Goal: Information Seeking & Learning: Learn about a topic

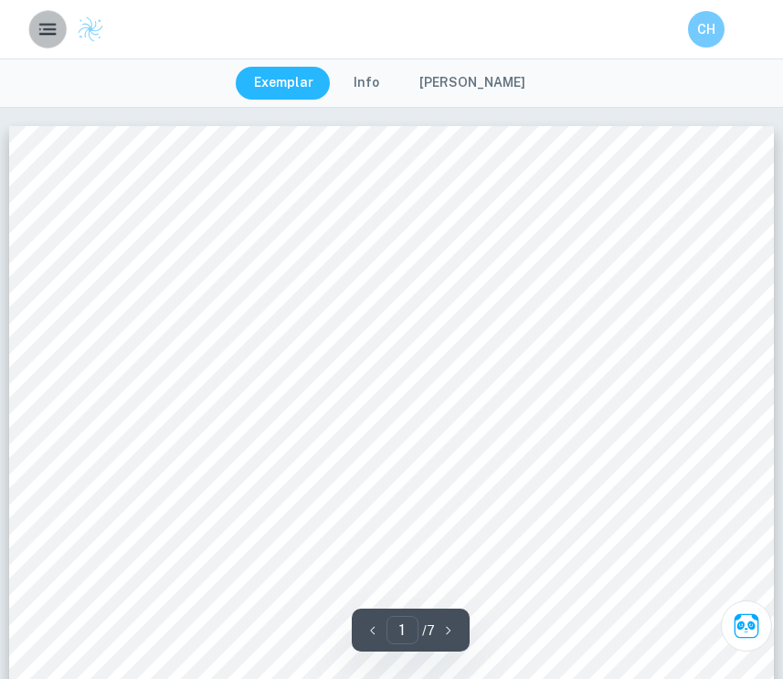
click at [41, 37] on icon "button" at bounding box center [48, 29] width 23 height 23
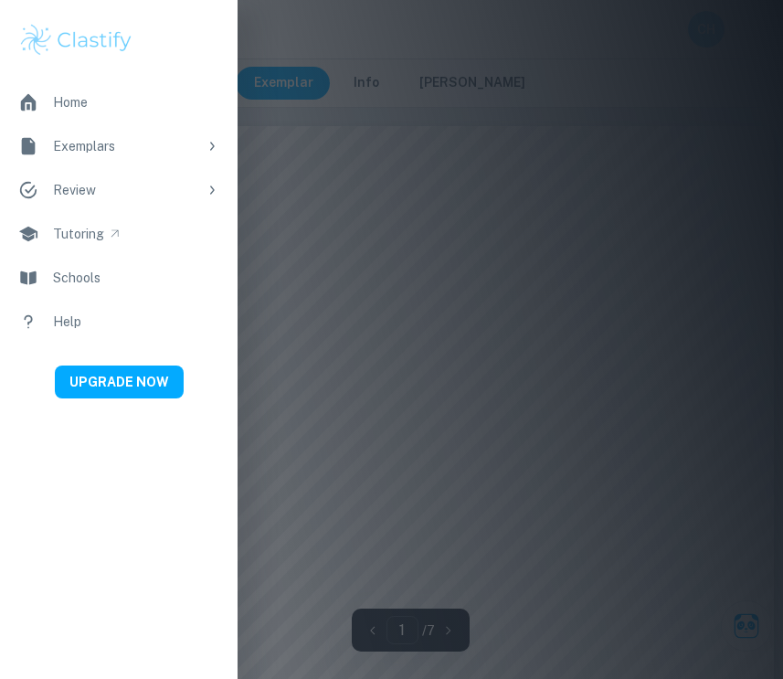
click at [124, 104] on link "Home" at bounding box center [118, 102] width 237 height 44
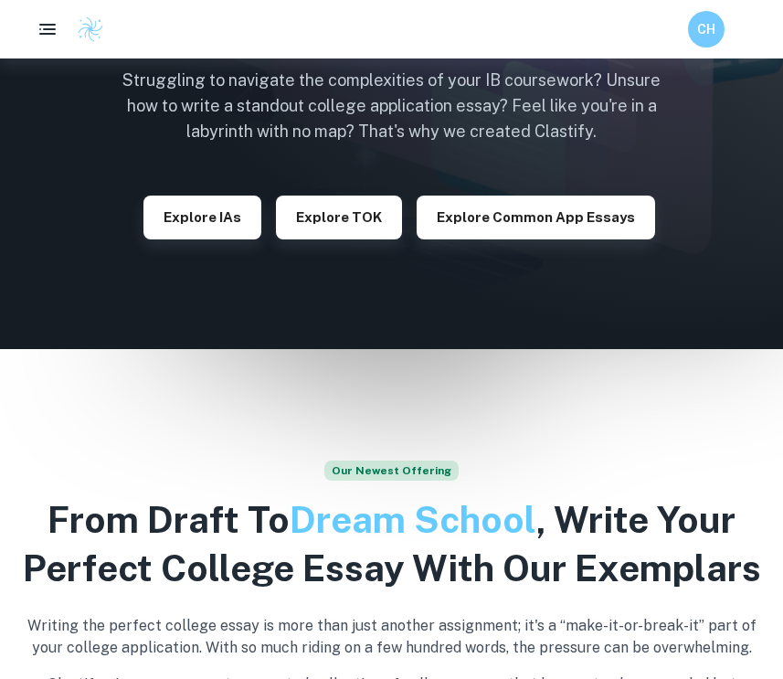
scroll to position [249, 0]
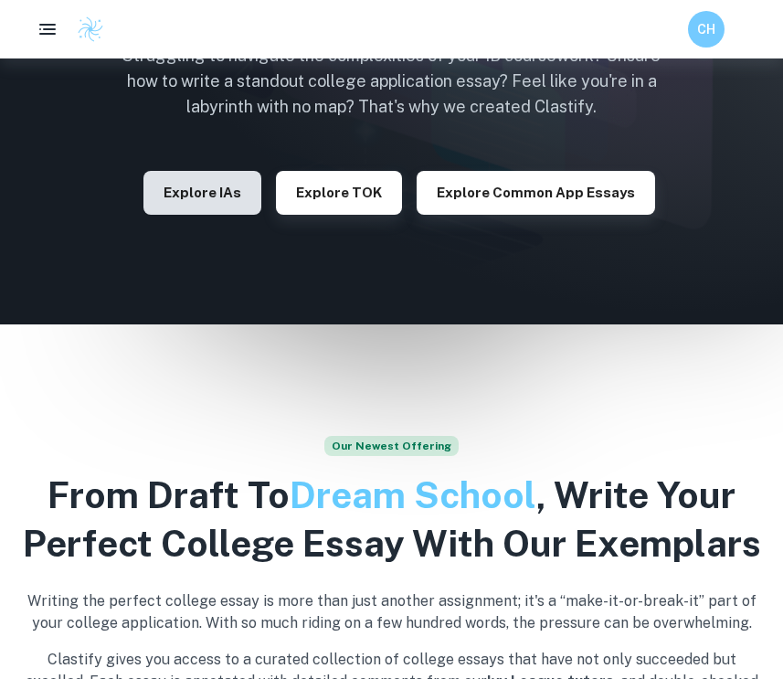
click at [201, 195] on button "Explore IAs" at bounding box center [202, 193] width 118 height 44
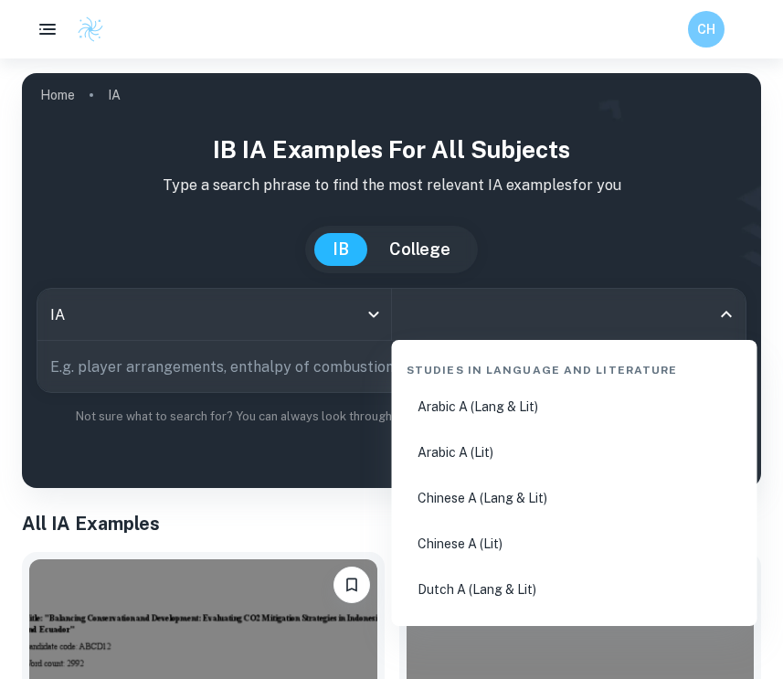
click at [488, 324] on input "All Subjects" at bounding box center [555, 314] width 311 height 35
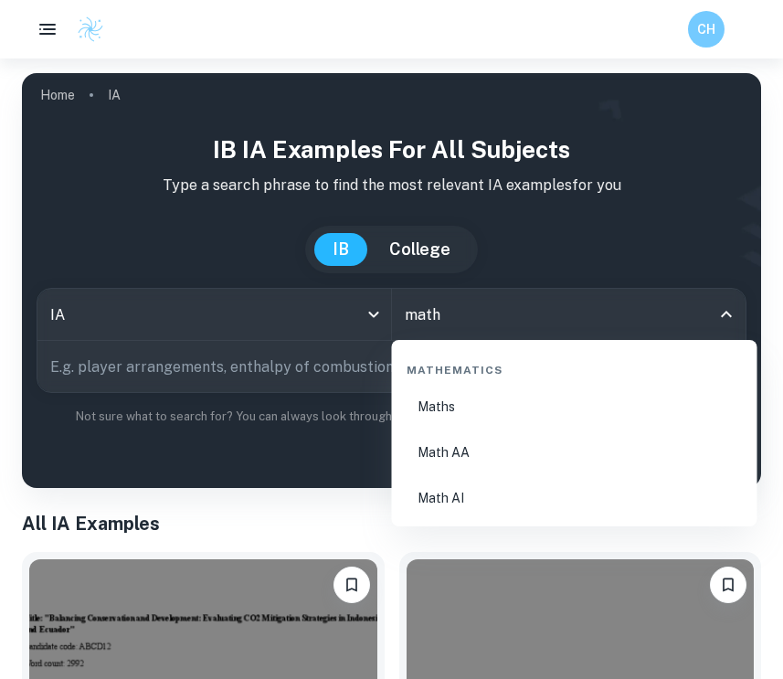
click at [509, 481] on li "Math AI" at bounding box center [574, 498] width 351 height 42
type input "Math AI"
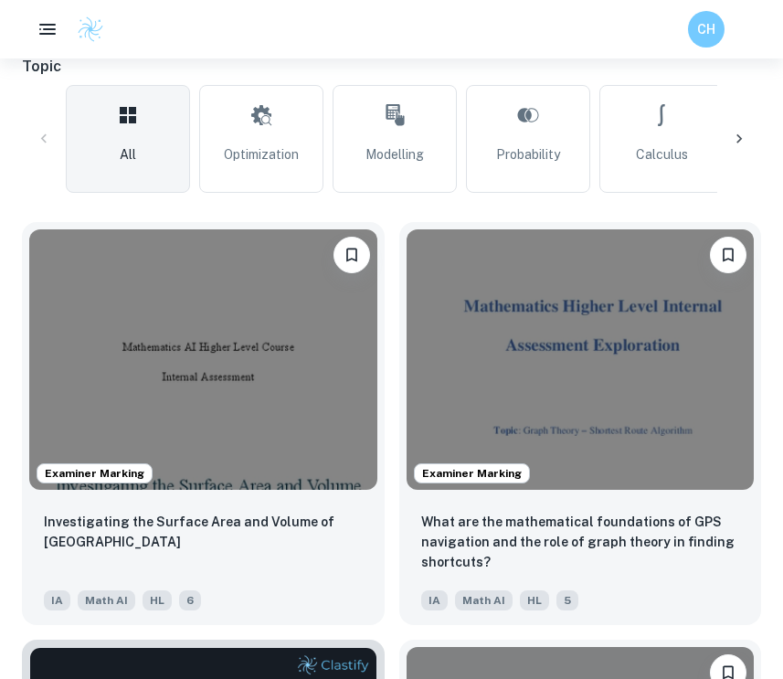
scroll to position [524, 0]
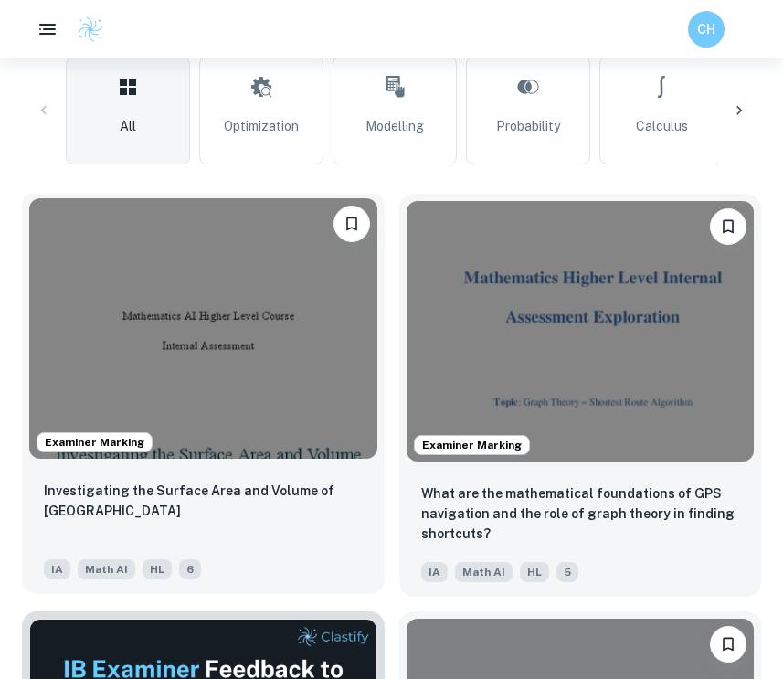
click at [295, 404] on img at bounding box center [203, 328] width 348 height 260
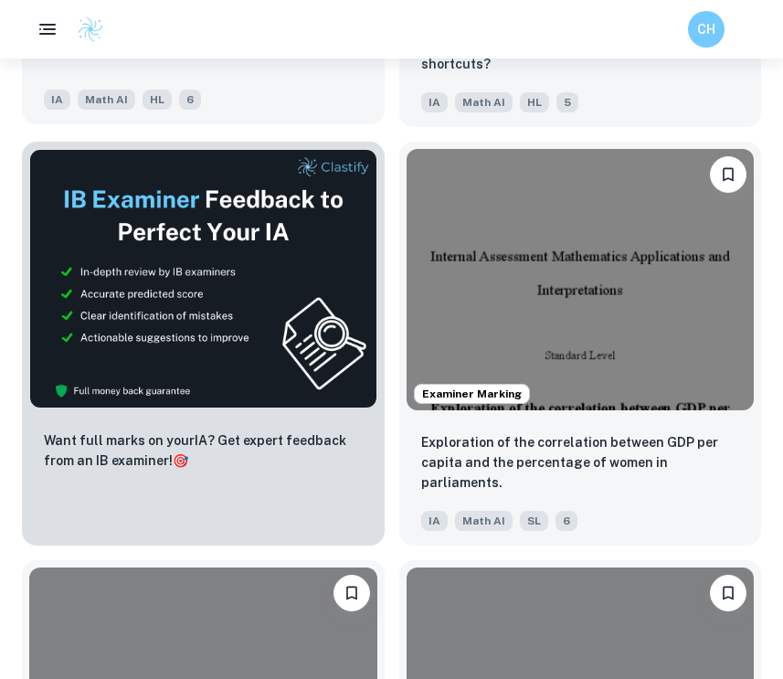
scroll to position [1000, 0]
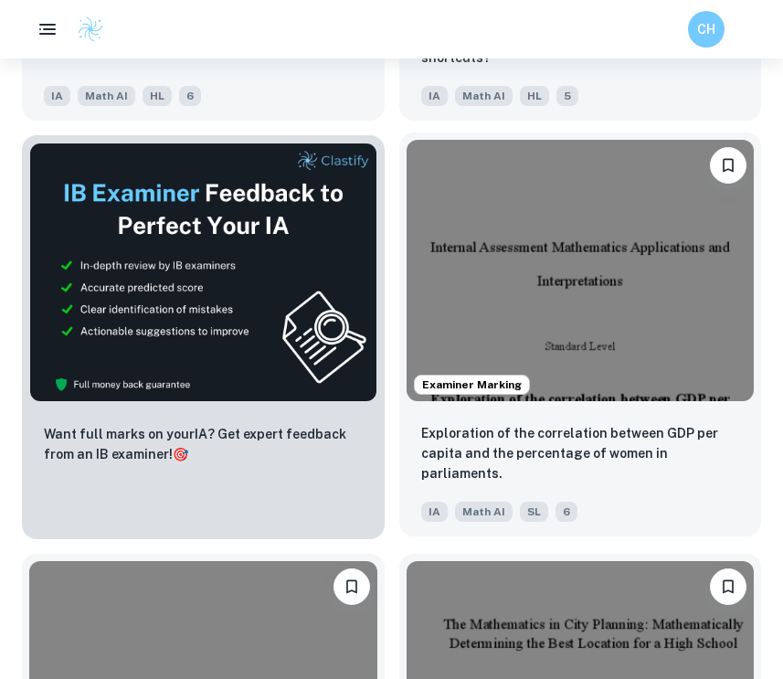
click at [619, 341] on img at bounding box center [580, 270] width 348 height 260
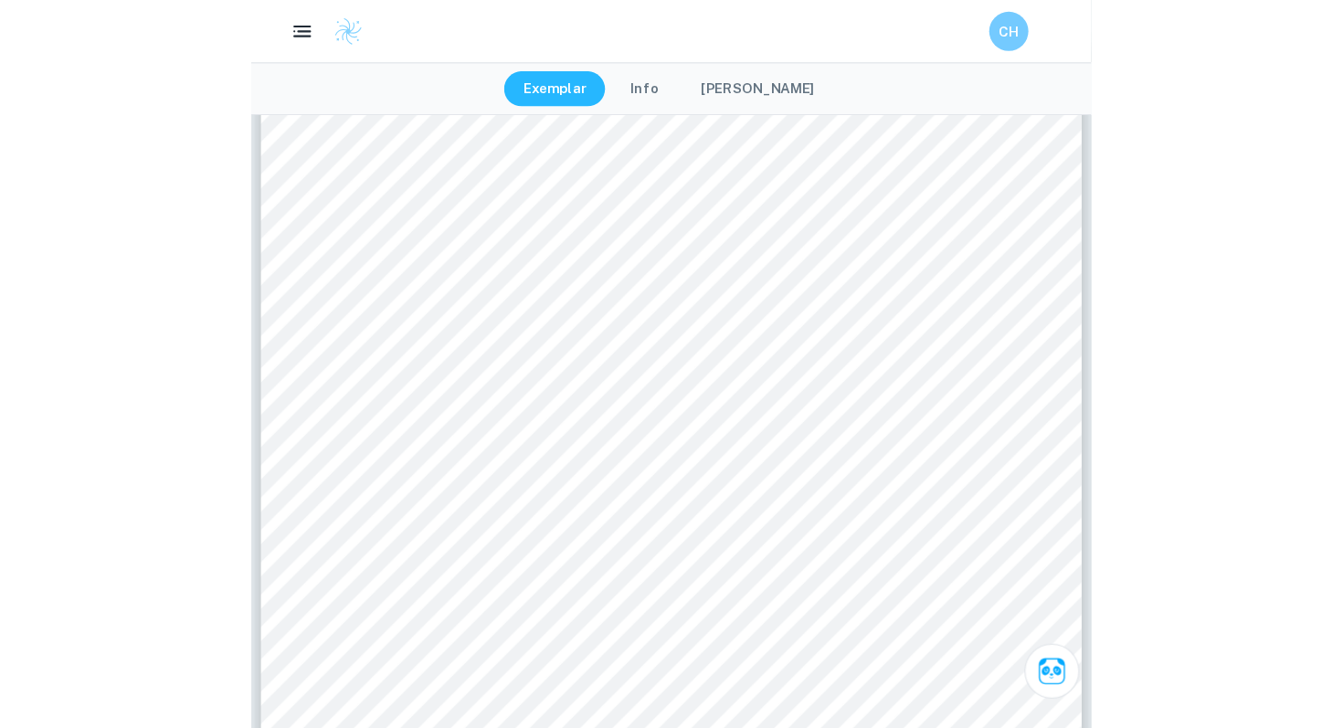
scroll to position [19837, 0]
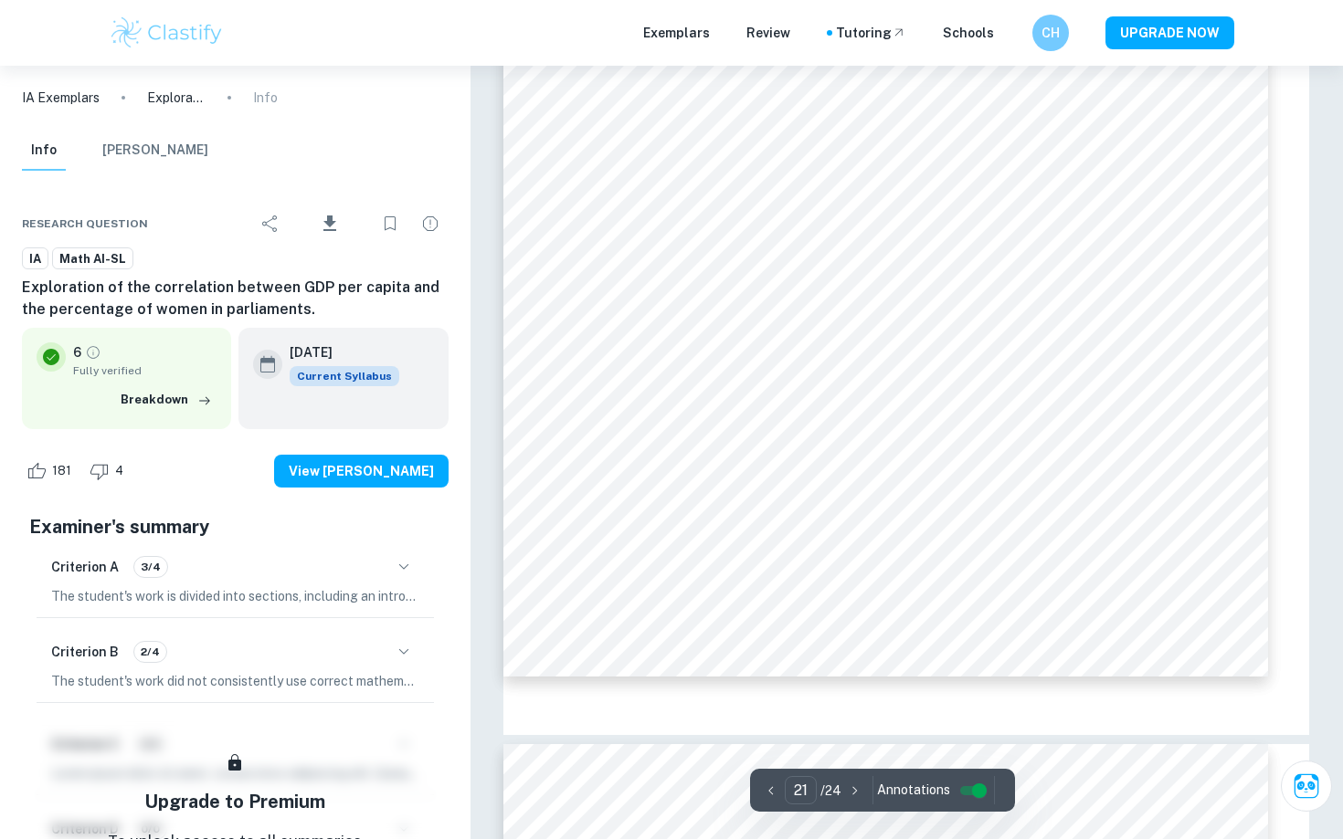
type input "19"
